Goal: Check status

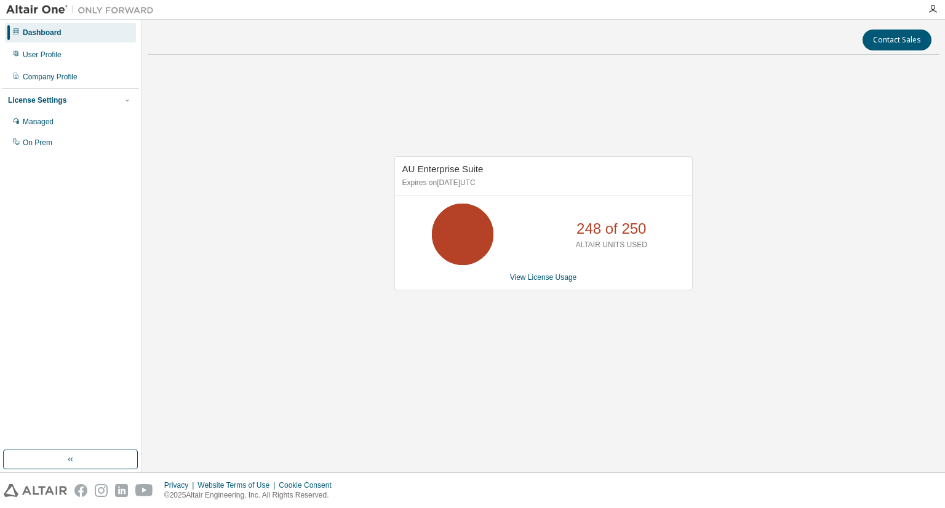
click at [740, 381] on div "AU Enterprise Suite Expires on [DATE] UTC 248 of 250 ALTAIR UNITS USED View Lic…" at bounding box center [543, 230] width 791 height 330
